Goal: Task Accomplishment & Management: Manage account settings

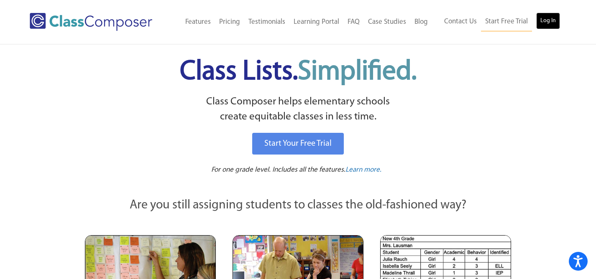
click at [548, 20] on link "Log In" at bounding box center [548, 21] width 24 height 17
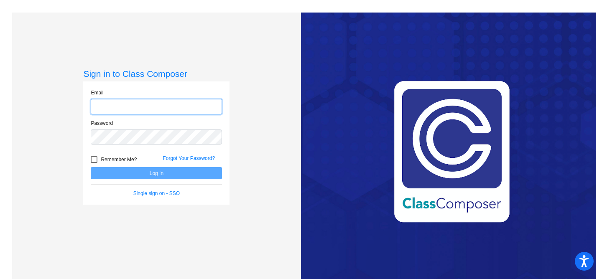
type input "kapustink@svusd.org"
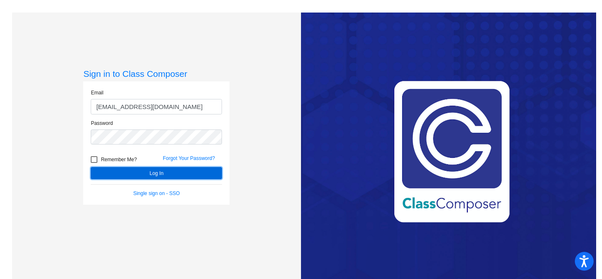
click at [192, 176] on button "Log In" at bounding box center [156, 173] width 131 height 12
